Goal: Transaction & Acquisition: Purchase product/service

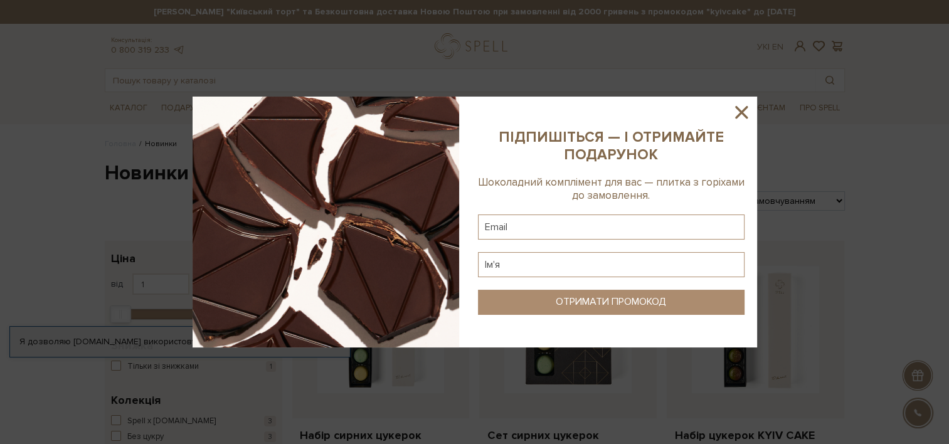
drag, startPoint x: 742, startPoint y: 106, endPoint x: 690, endPoint y: 108, distance: 51.5
click at [740, 104] on icon at bounding box center [741, 112] width 21 height 21
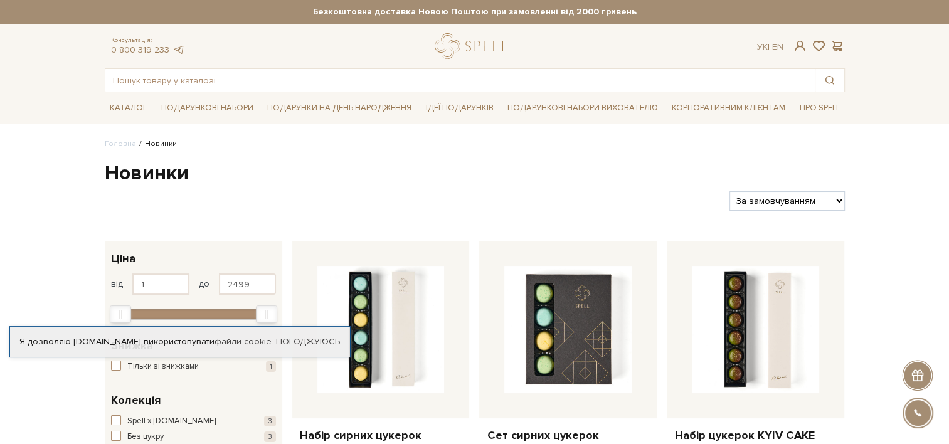
click at [792, 210] on select "За замовчуванням За Ціною (зростання) За Ціною (зменшення) Новинки За популярні…" at bounding box center [787, 200] width 115 height 19
select select "[URL][DOMAIN_NAME]"
click at [730, 191] on select "За замовчуванням За Ціною (зростання) За Ціною (зменшення) Новинки За популярні…" at bounding box center [787, 200] width 115 height 19
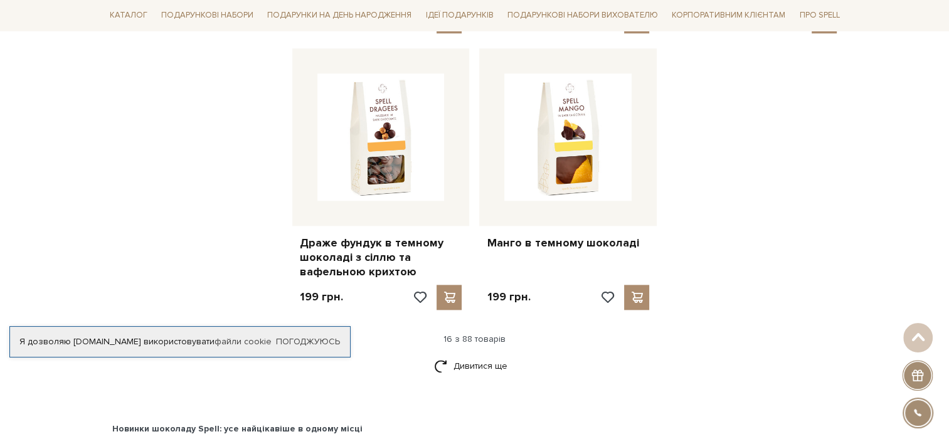
scroll to position [1694, 0]
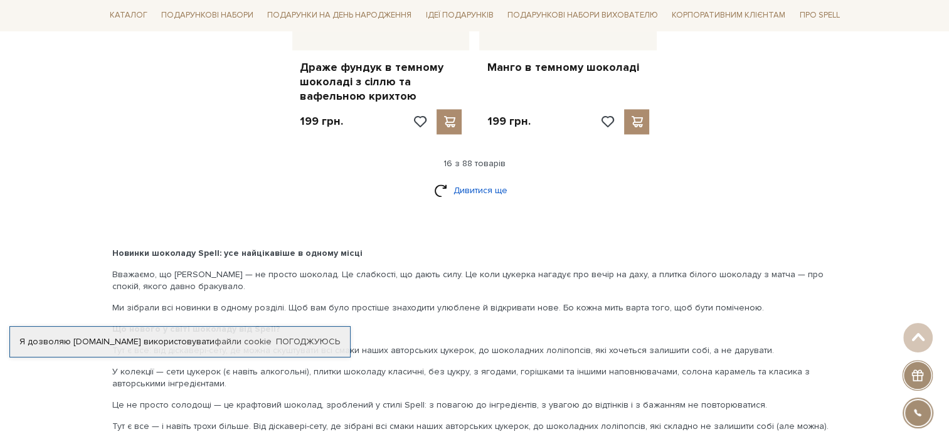
drag, startPoint x: 469, startPoint y: 158, endPoint x: 515, endPoint y: 158, distance: 45.2
click at [470, 179] on link "Дивитися ще" at bounding box center [475, 190] width 82 height 22
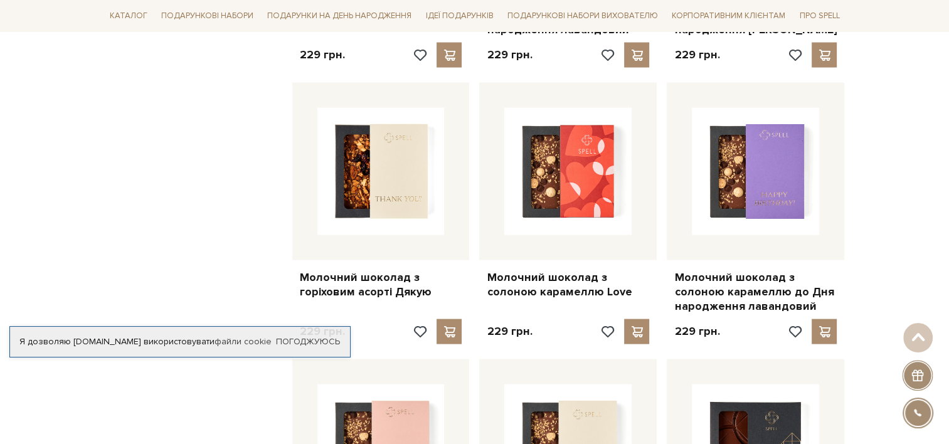
scroll to position [2949, 0]
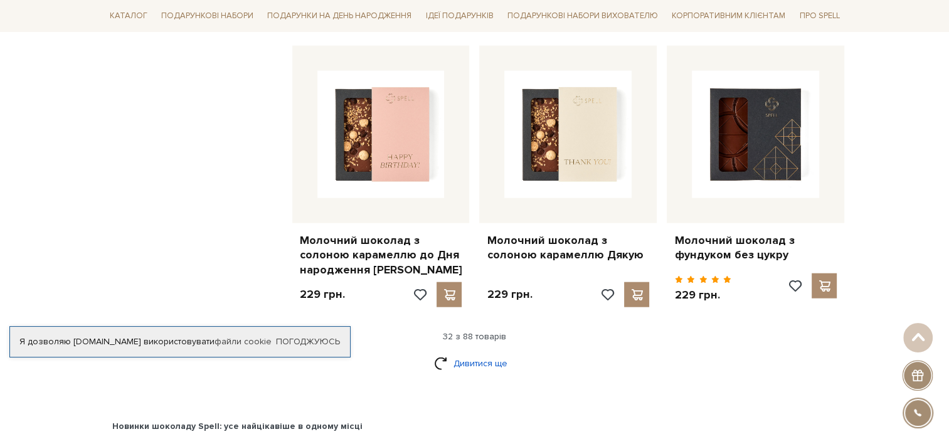
click at [468, 353] on link "Дивитися ще" at bounding box center [475, 364] width 82 height 22
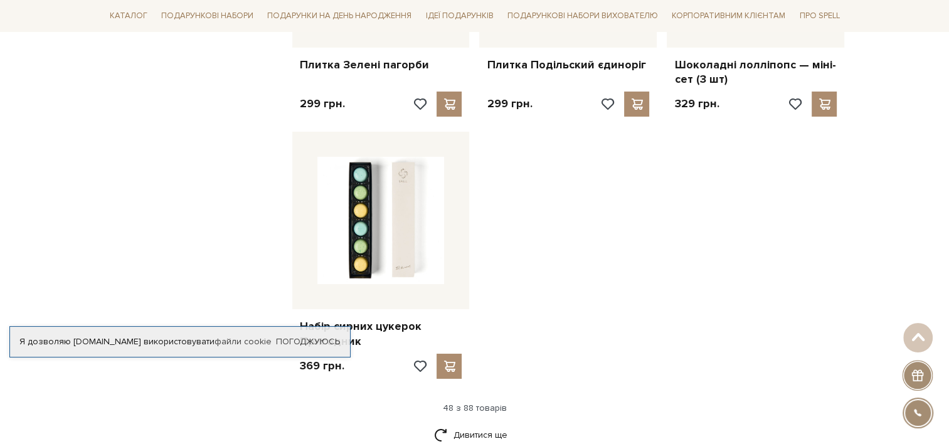
scroll to position [4769, 0]
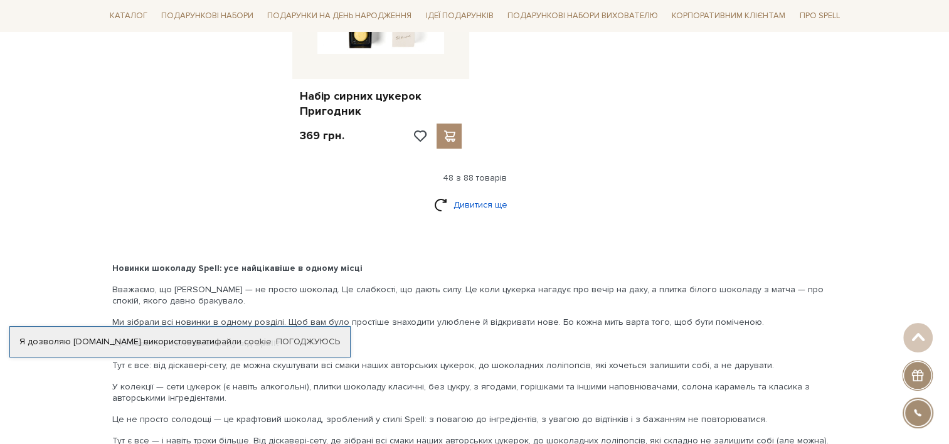
click at [477, 194] on link "Дивитися ще" at bounding box center [475, 205] width 82 height 22
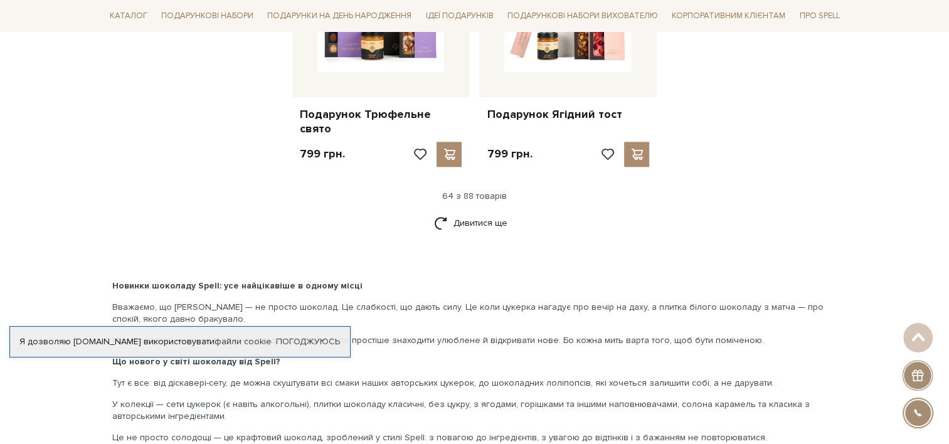
scroll to position [5962, 0]
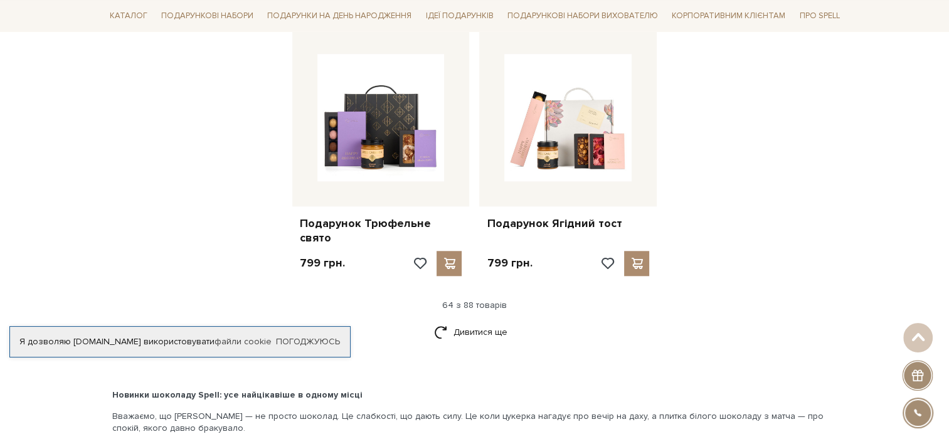
drag, startPoint x: 487, startPoint y: 230, endPoint x: 525, endPoint y: 233, distance: 37.8
click at [487, 321] on link "Дивитися ще" at bounding box center [475, 332] width 82 height 22
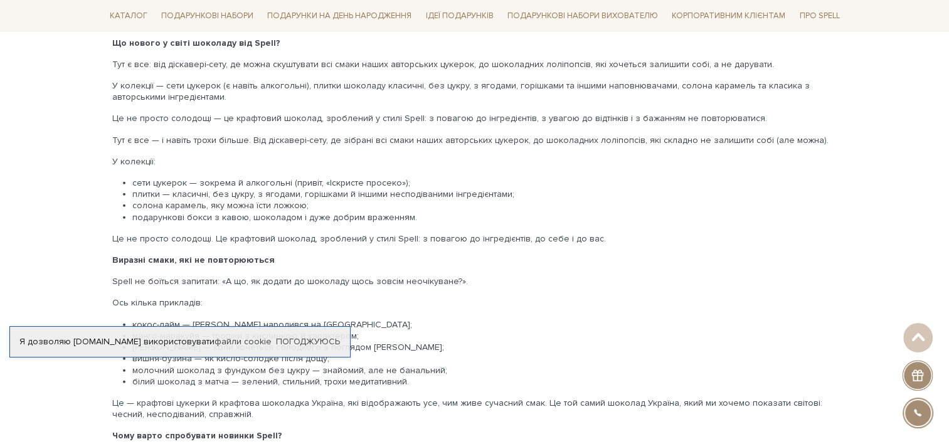
scroll to position [8032, 0]
